Goal: Navigation & Orientation: Find specific page/section

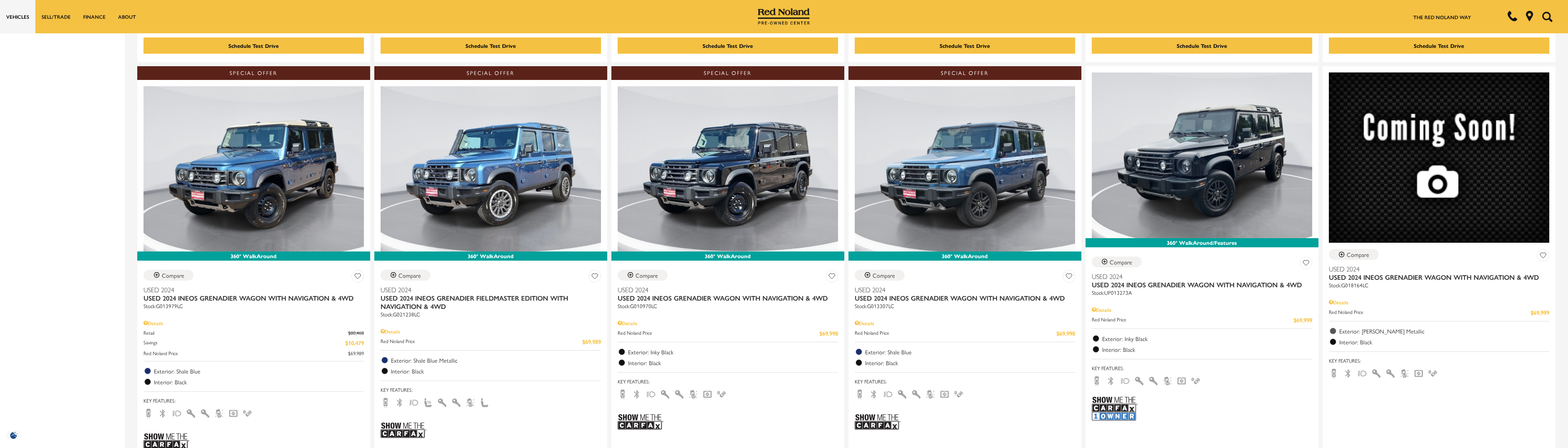
scroll to position [541, 0]
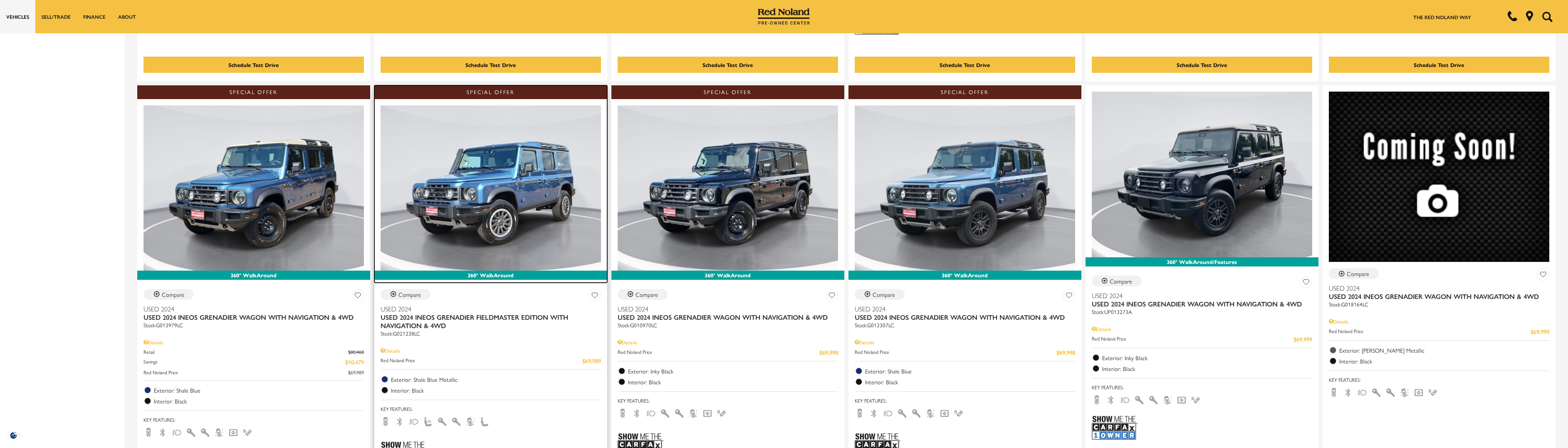
click at [509, 190] on img at bounding box center [491, 187] width 221 height 165
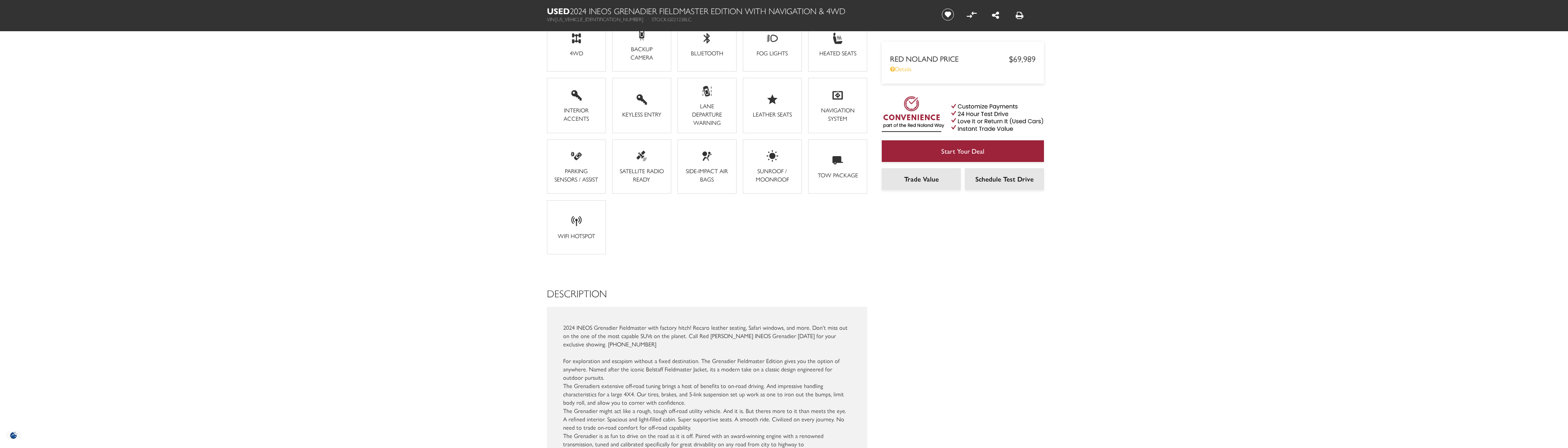
scroll to position [749, 0]
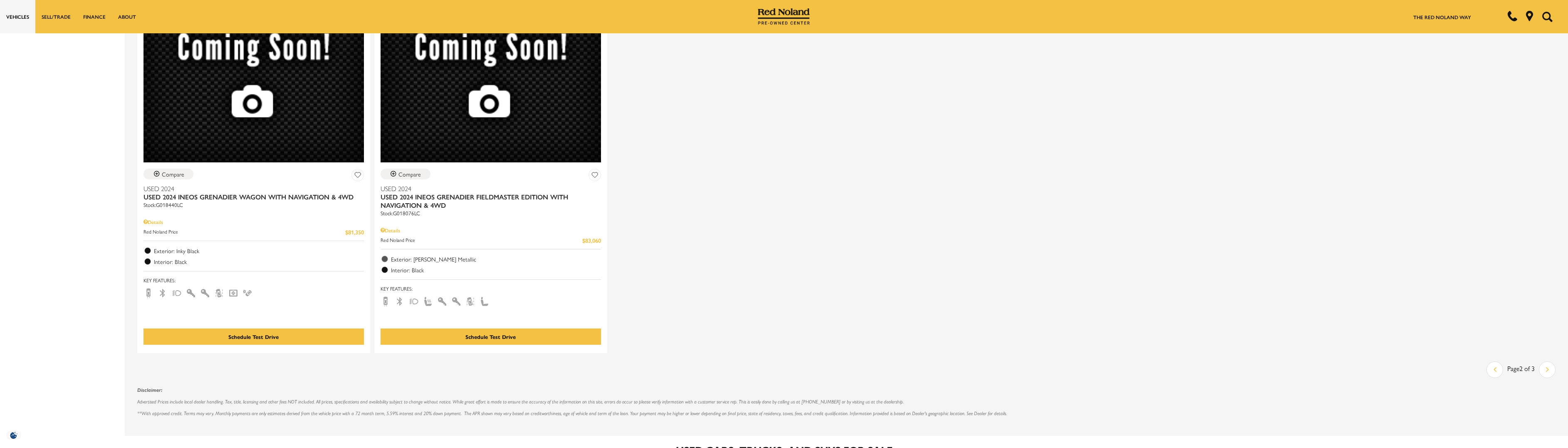
scroll to position [1540, 0]
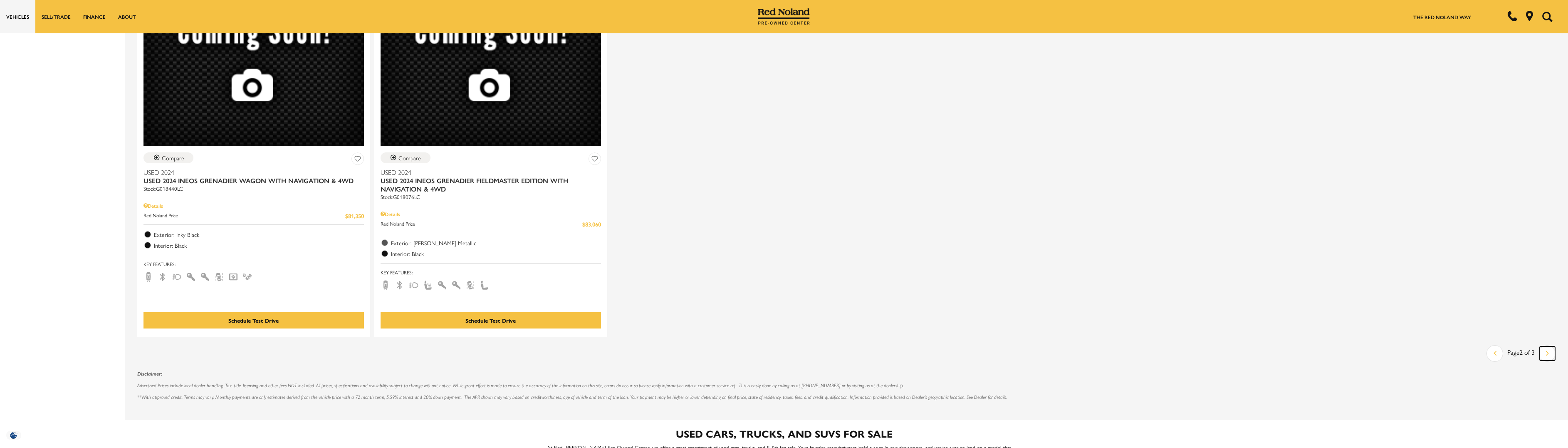
click at [1550, 351] on link "Next" at bounding box center [1547, 354] width 15 height 14
